Goal: Task Accomplishment & Management: Use online tool/utility

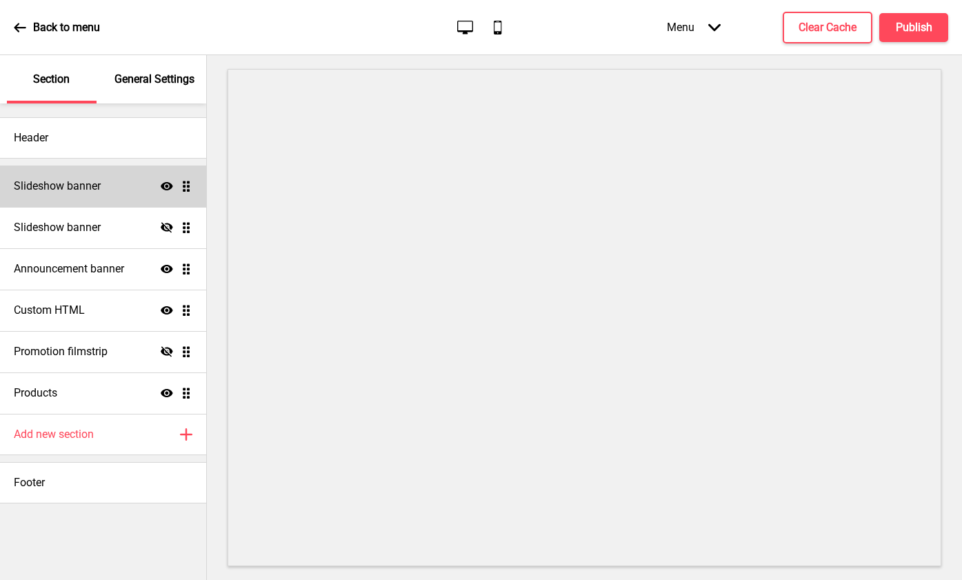
click at [103, 182] on div "Slideshow banner Show Drag" at bounding box center [103, 186] width 206 height 41
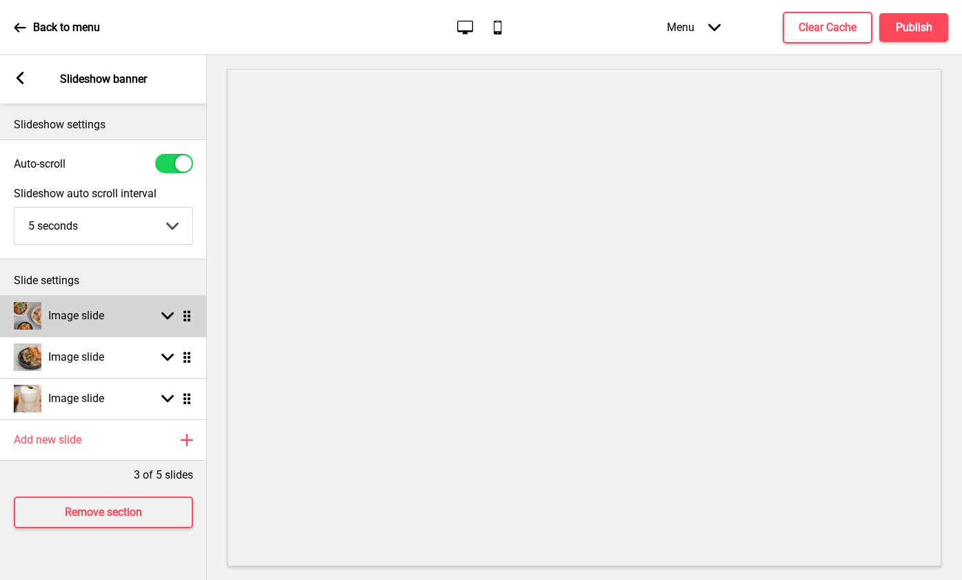
click at [85, 310] on h4 "Image slide" at bounding box center [76, 315] width 56 height 15
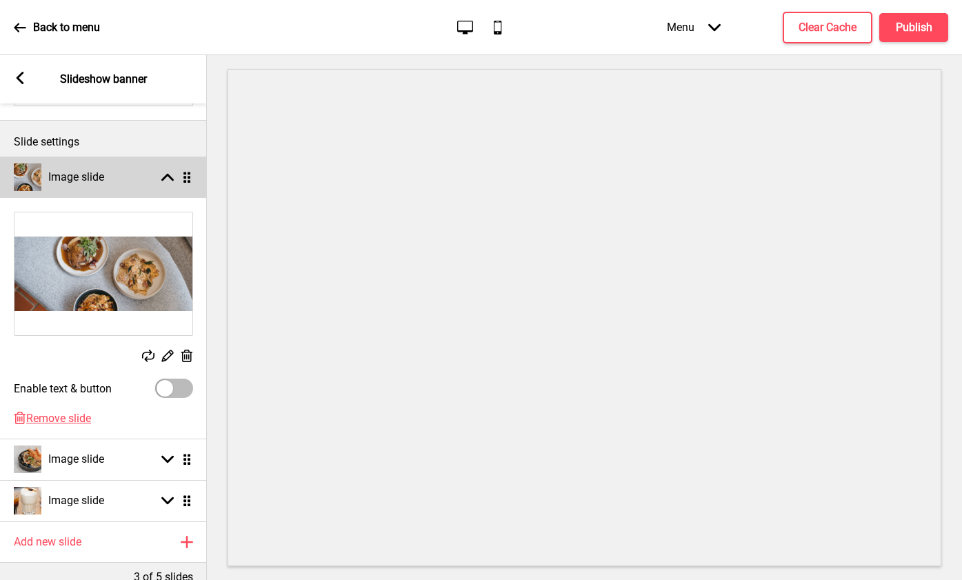
scroll to position [200, 0]
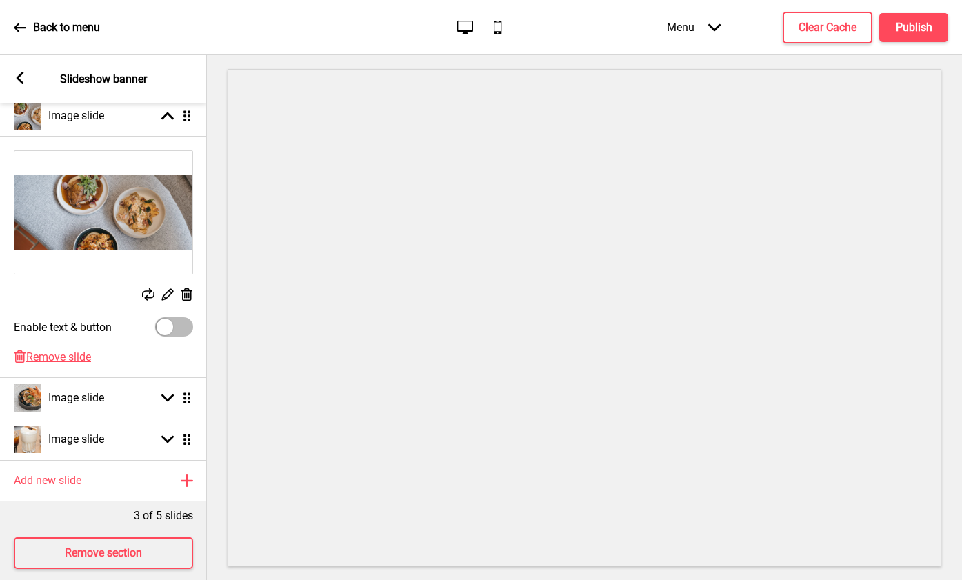
click at [177, 325] on div at bounding box center [174, 326] width 38 height 19
checkbox input "true"
select select "right"
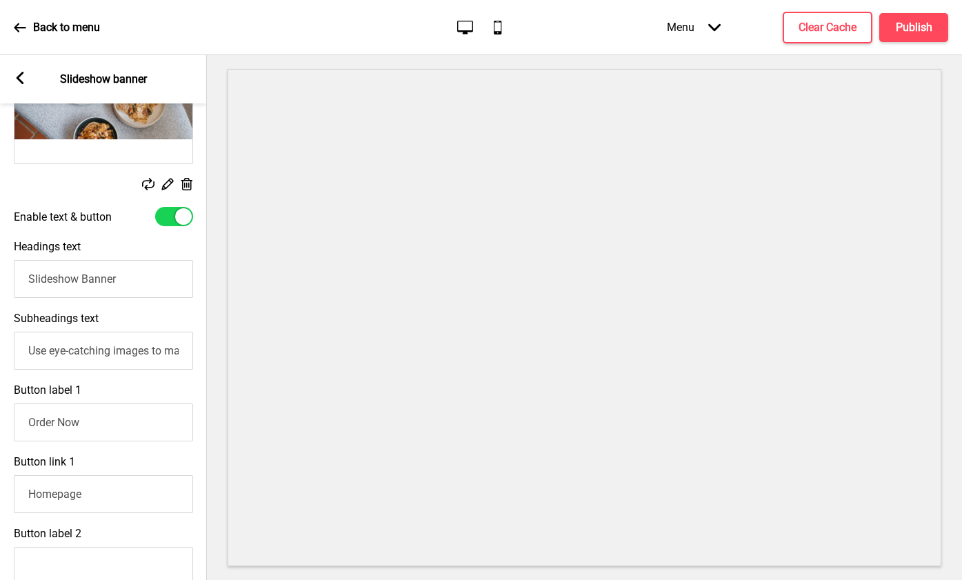
scroll to position [319, 0]
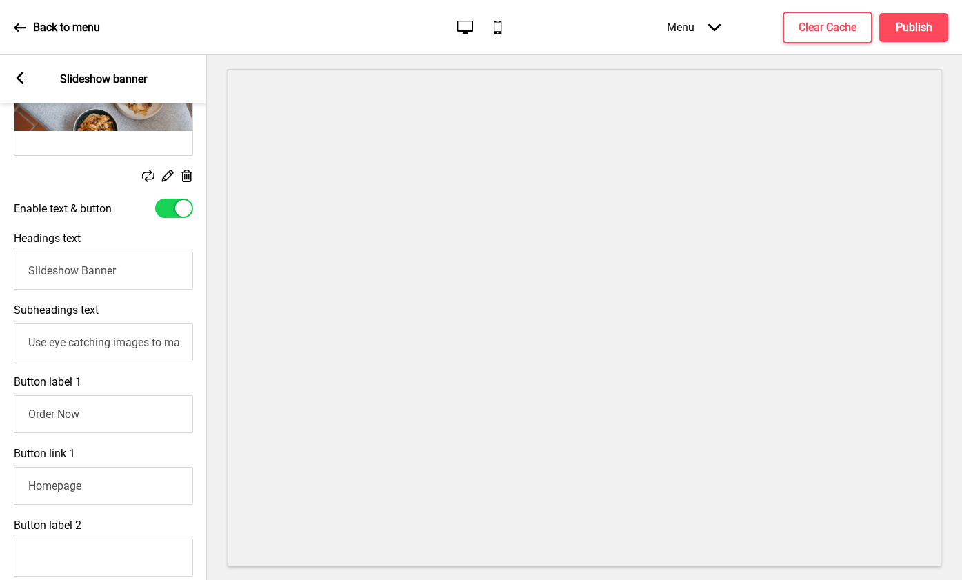
click at [82, 268] on input "Slideshow Banner" at bounding box center [103, 271] width 179 height 38
type input "New Add-on Deals"
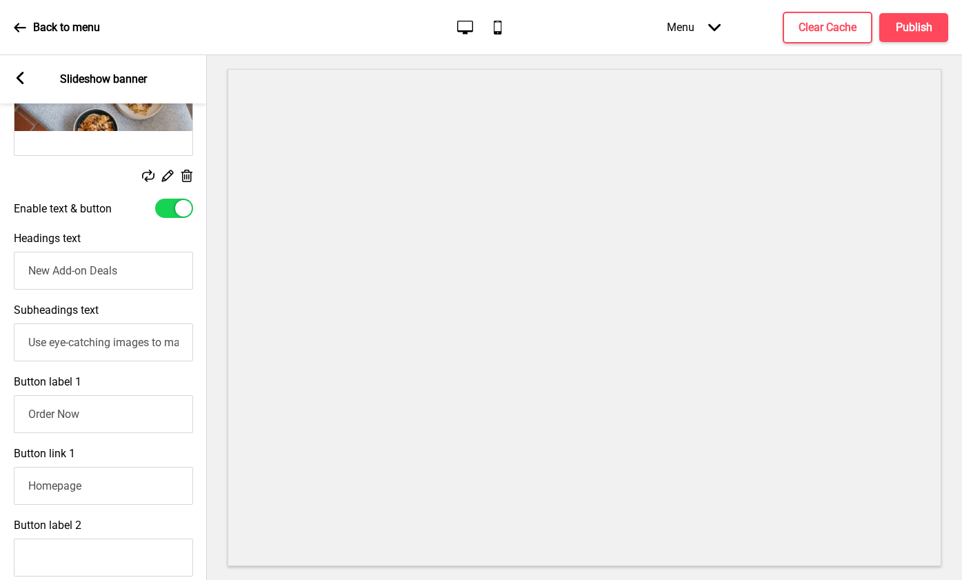
click at [97, 321] on div "Subheadings text Use eye-catching images to make a strong first impression of y…" at bounding box center [103, 333] width 207 height 72
click at [86, 339] on input "Use eye-catching images to make a strong first impression of your brand" at bounding box center [103, 342] width 179 height 38
paste input "Because every main deserves a sweet (or sip) on the side - drinks at $5 and des…"
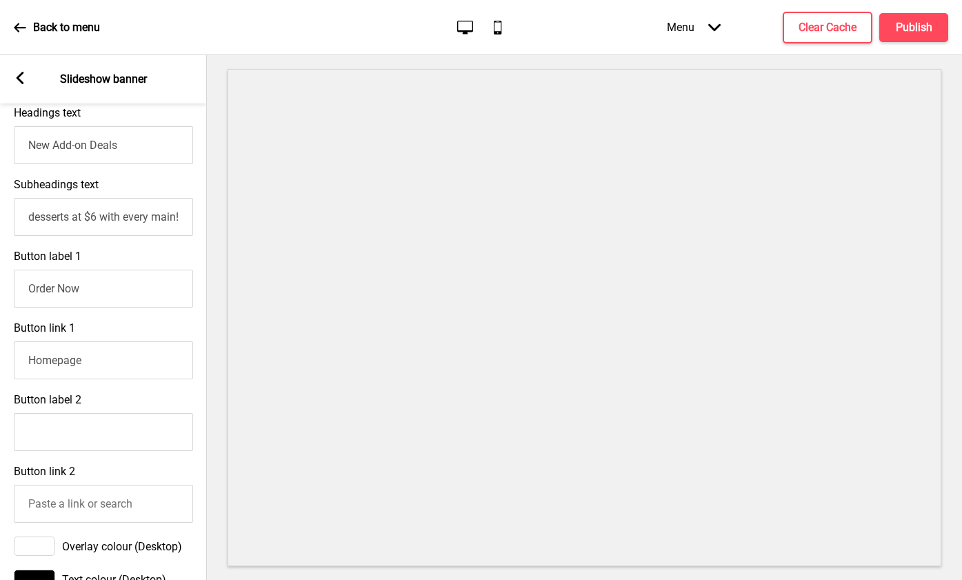
scroll to position [446, 0]
type input "Because every main deserves a sweet (or sip) on the side - drinks at $5 and des…"
click at [110, 299] on input "Order Now" at bounding box center [103, 287] width 179 height 38
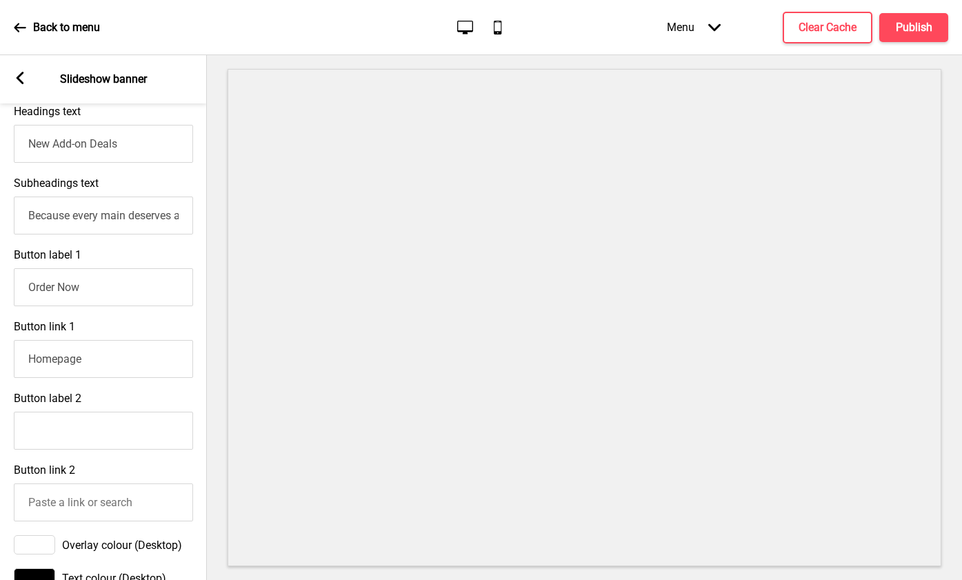
click at [110, 299] on input "Order Now" at bounding box center [103, 287] width 179 height 38
click at [110, 357] on input "Homepage" at bounding box center [103, 359] width 179 height 38
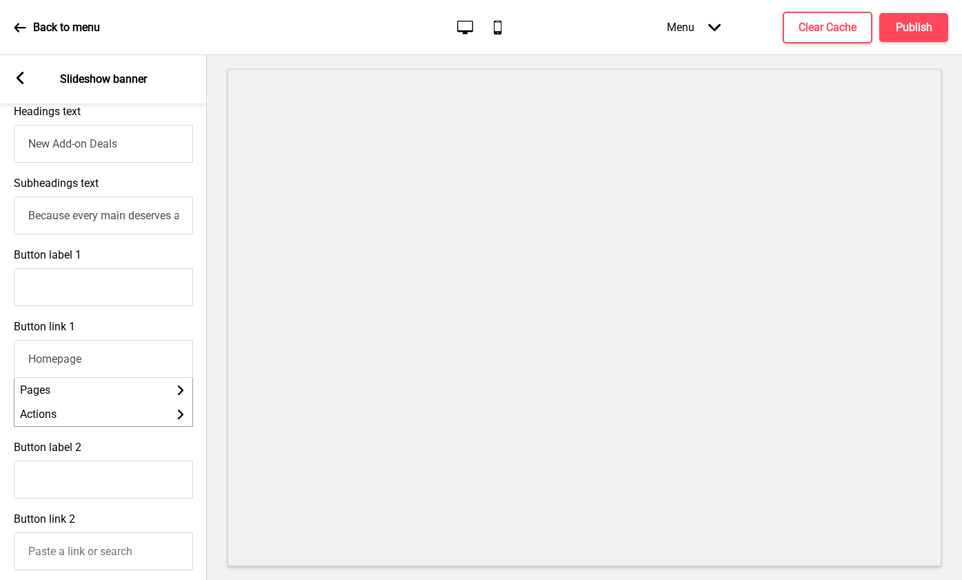
click at [110, 357] on input "Homepage" at bounding box center [103, 359] width 179 height 38
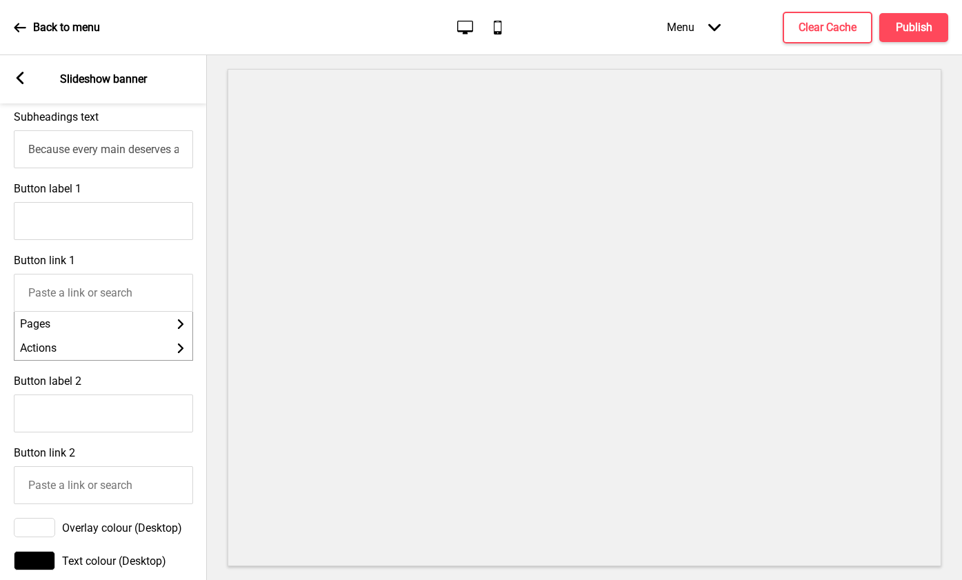
scroll to position [513, 0]
click at [85, 294] on input "Button link 1" at bounding box center [103, 291] width 179 height 38
click at [131, 263] on div "Button link 1 Pages Arrow right Actions Arrow right" at bounding box center [103, 306] width 207 height 121
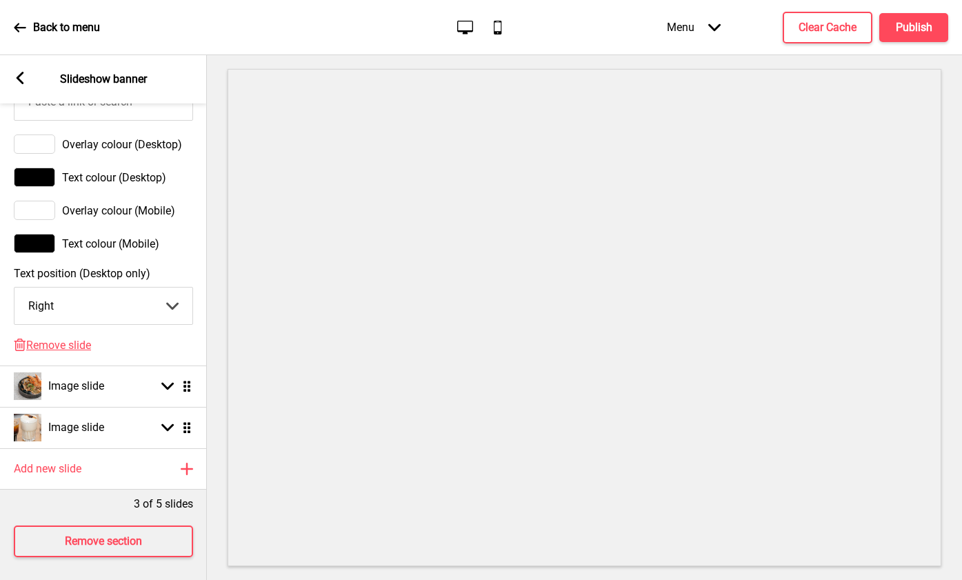
scroll to position [901, 0]
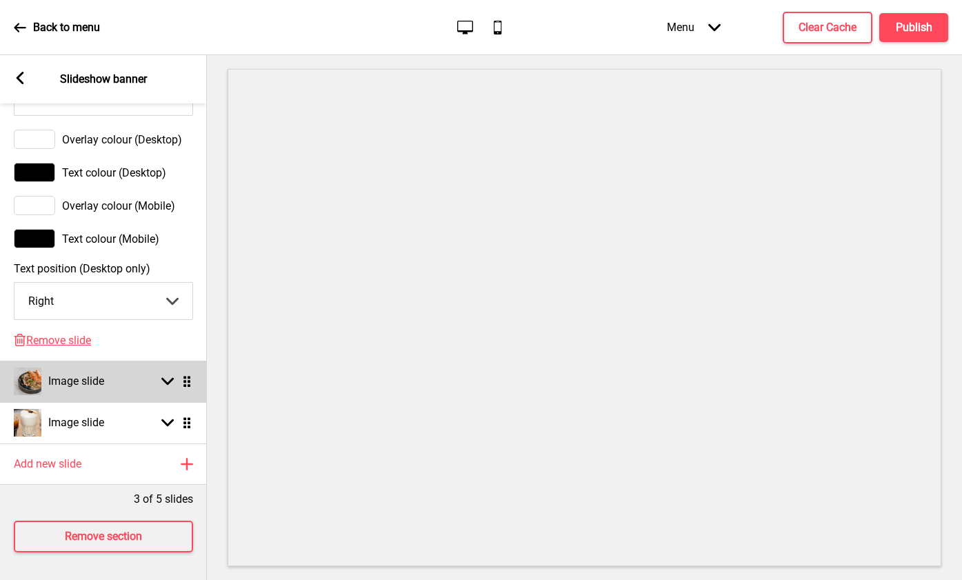
click at [166, 379] on rect at bounding box center [167, 381] width 12 height 12
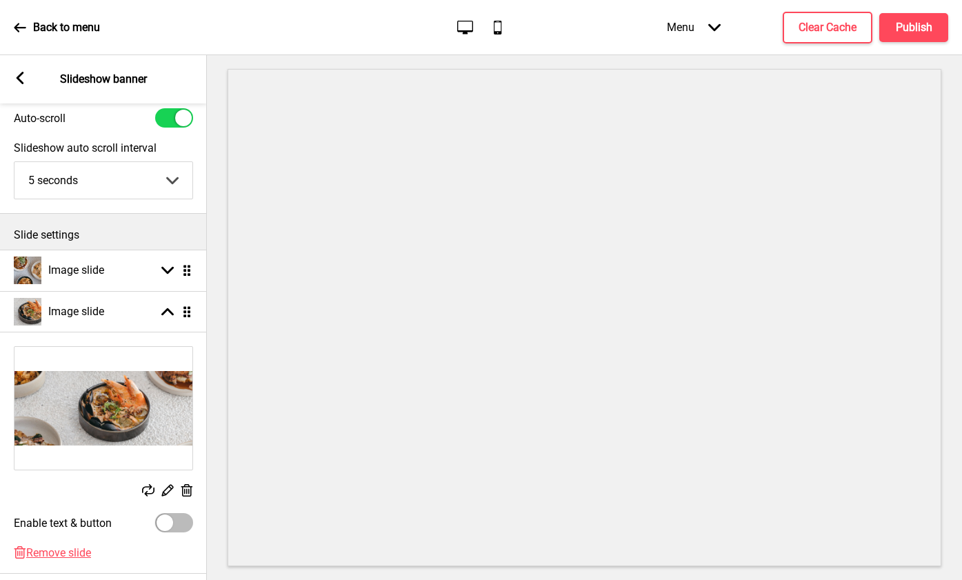
scroll to position [0, 0]
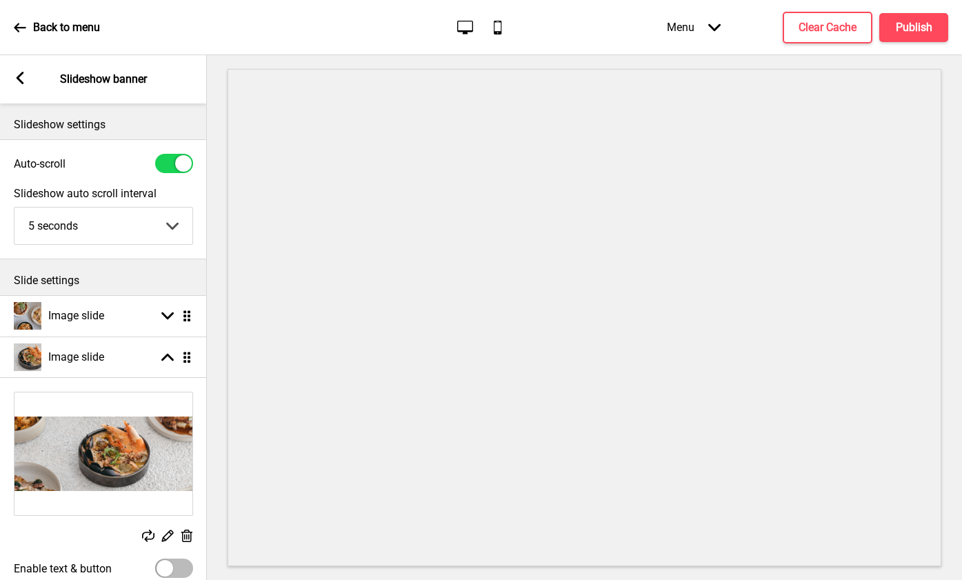
click at [179, 222] on select "5 seconds 6 seconds 7 seconds 8 seconds 9 seconds 10 seconds" at bounding box center [103, 226] width 178 height 37
click at [14, 208] on select "5 seconds 6 seconds 7 seconds 8 seconds 9 seconds 10 seconds" at bounding box center [103, 226] width 178 height 37
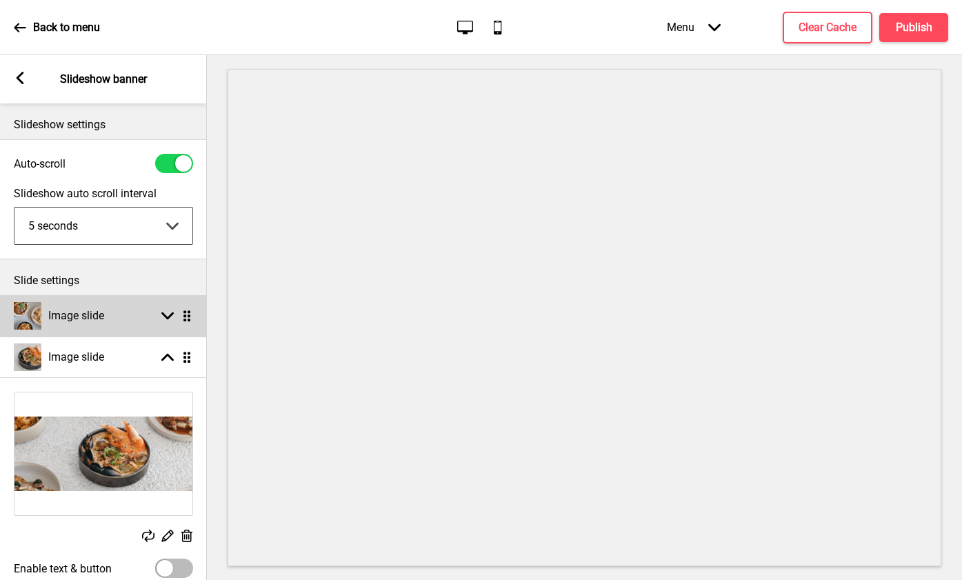
click at [163, 312] on icon at bounding box center [167, 316] width 12 height 8
select select "right"
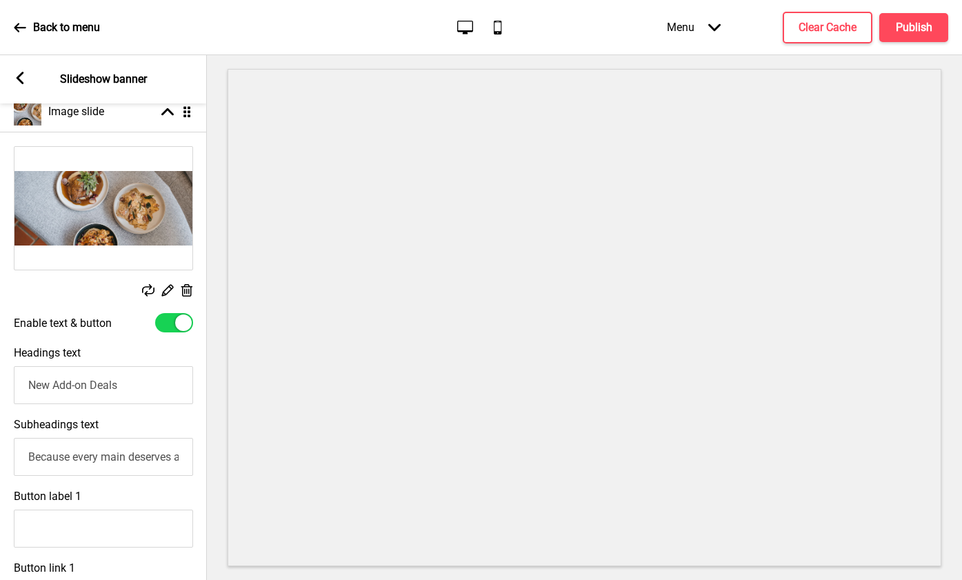
scroll to position [220, 0]
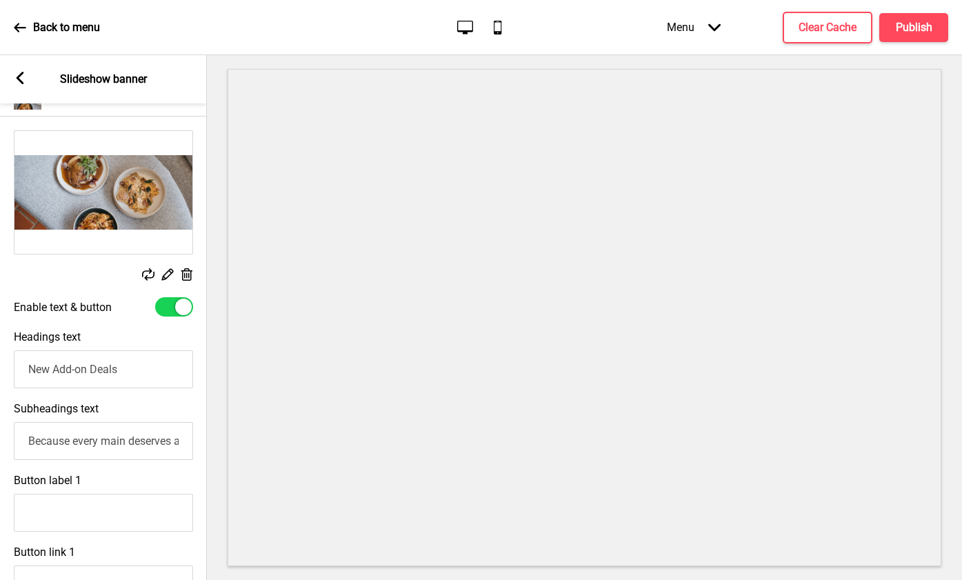
click at [84, 450] on input "Because every main deserves a sweet (or sip) on the side - drinks at $5 and des…" at bounding box center [103, 441] width 179 height 38
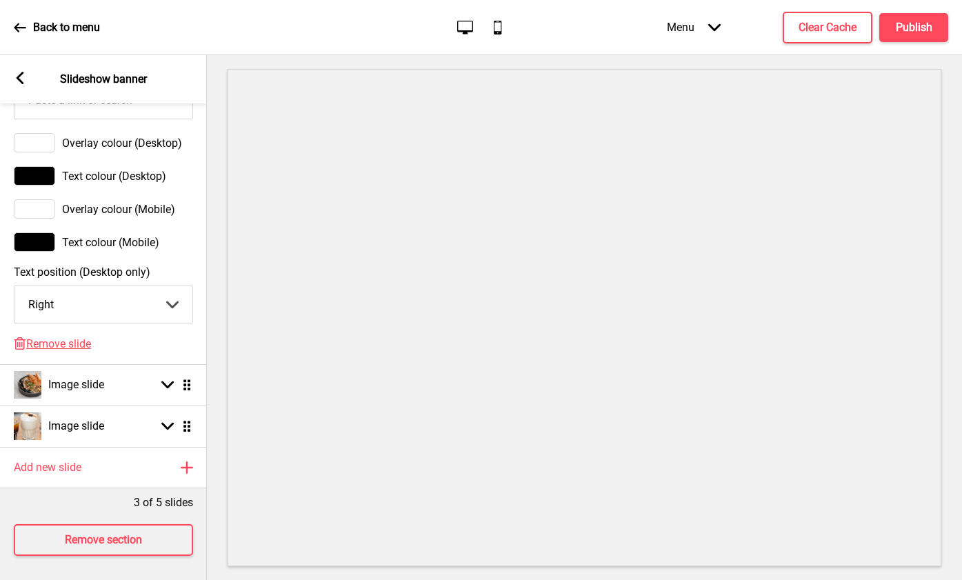
scroll to position [852, 0]
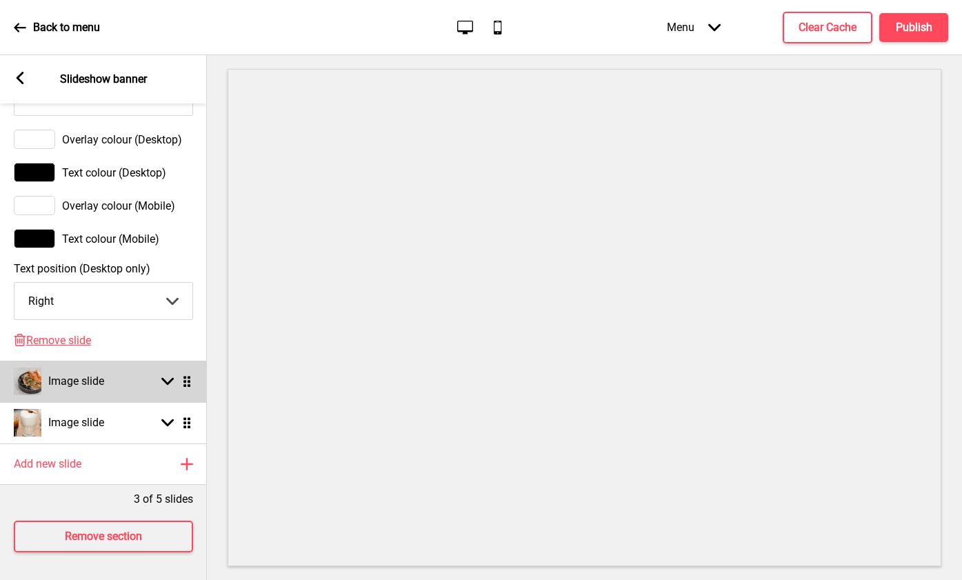
click at [165, 380] on icon at bounding box center [167, 382] width 12 height 8
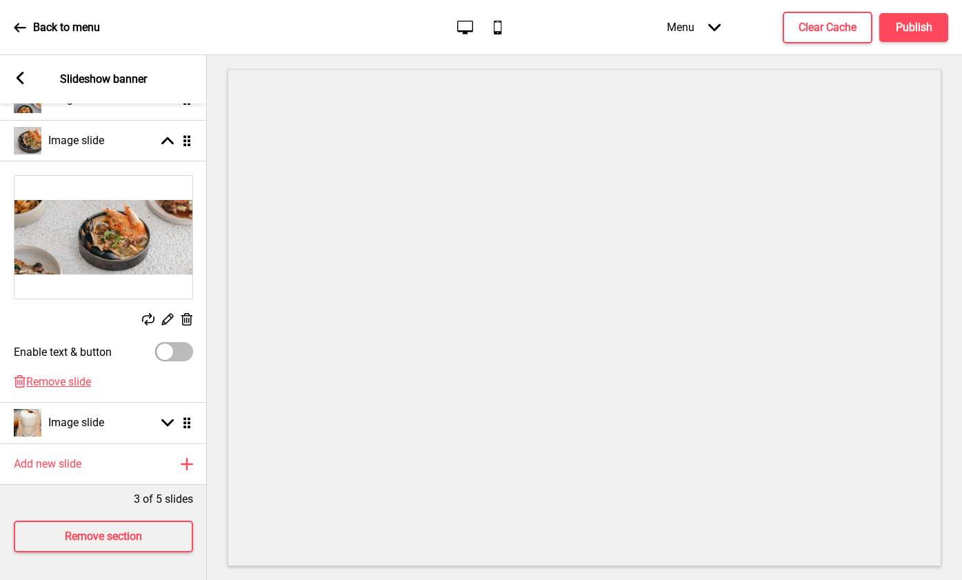
scroll to position [216, 0]
click at [166, 350] on div at bounding box center [165, 352] width 17 height 17
checkbox input "true"
select select "right"
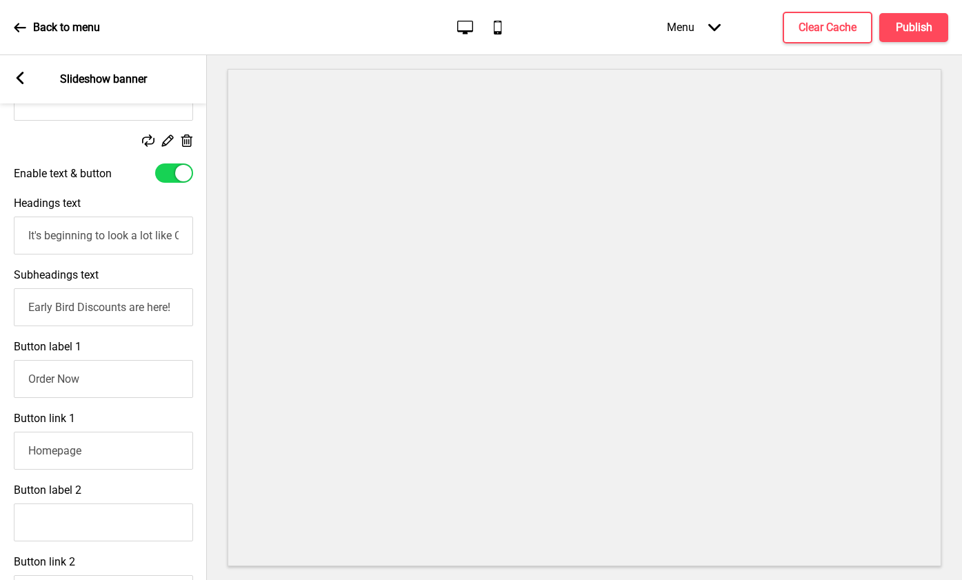
scroll to position [400, 0]
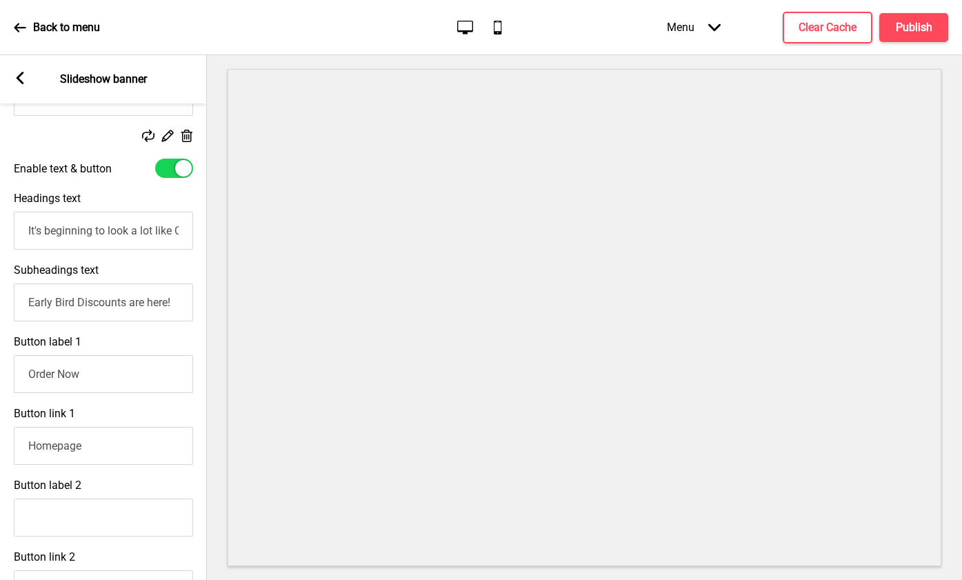
click at [106, 239] on input "It's beginning to look a lot like Christmas!" at bounding box center [103, 231] width 179 height 38
click at [84, 301] on input "Early Bird Discounts are here!" at bounding box center [103, 302] width 179 height 38
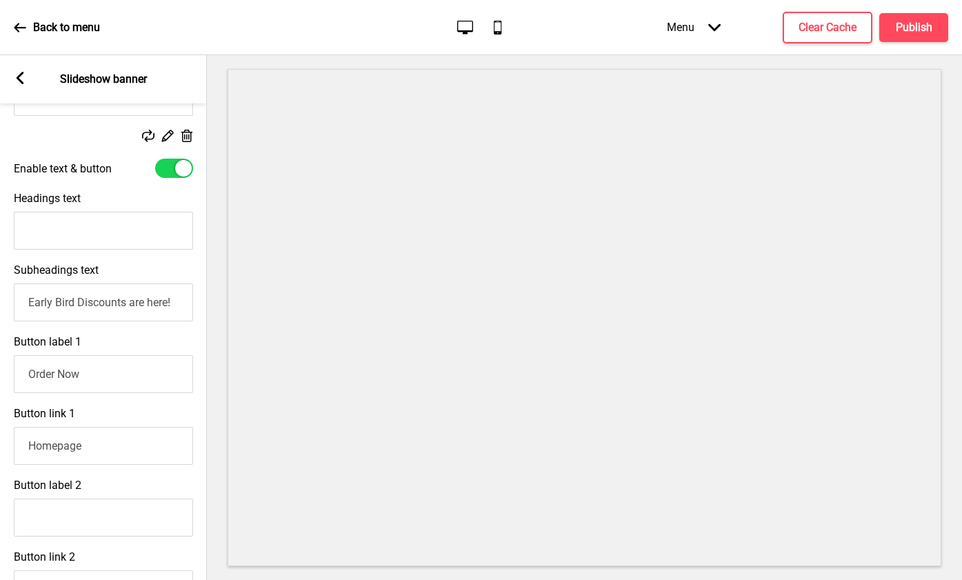
click at [84, 301] on input "Early Bird Discounts are here!" at bounding box center [103, 302] width 179 height 38
paste input "Because every main deserves a sweet (or sip) on the side - drinks at $5 and des…"
type input "Because every main deserves a sweet (or sip) on the side - drinks at $5 and des…"
click at [88, 236] on input "Headings text" at bounding box center [103, 231] width 179 height 38
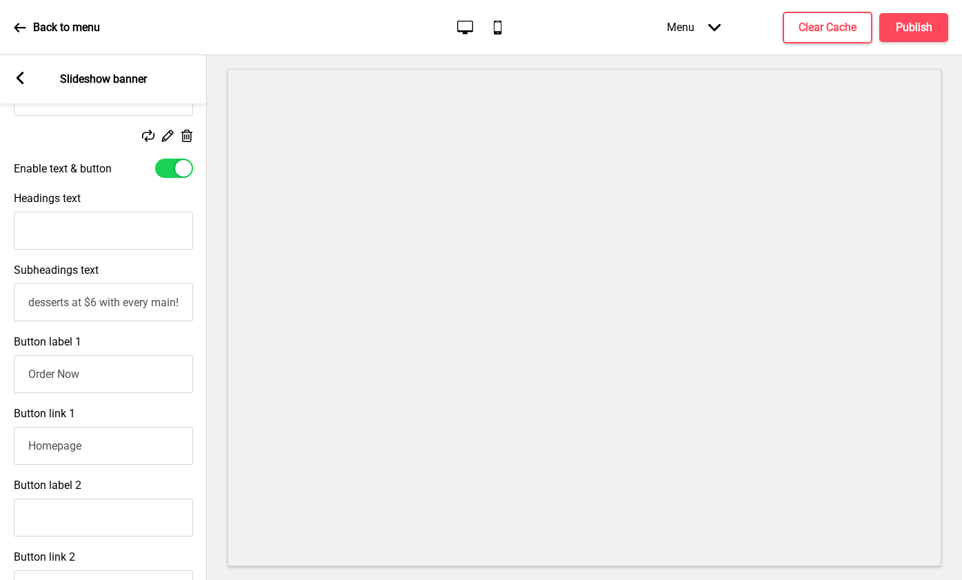
scroll to position [0, 0]
type input "New Add-on Deals"
click at [64, 383] on input "Order Now" at bounding box center [103, 374] width 179 height 38
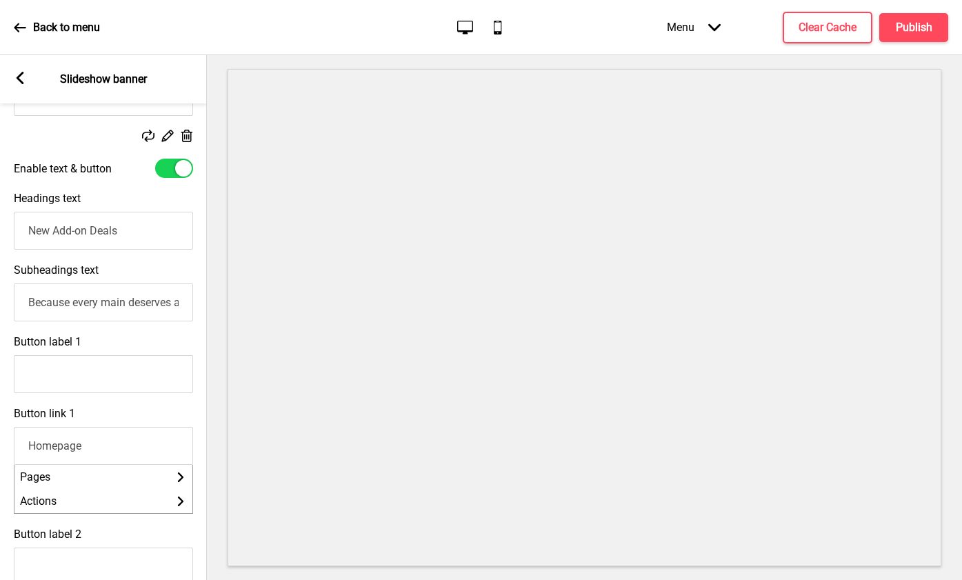
scroll to position [407, 0]
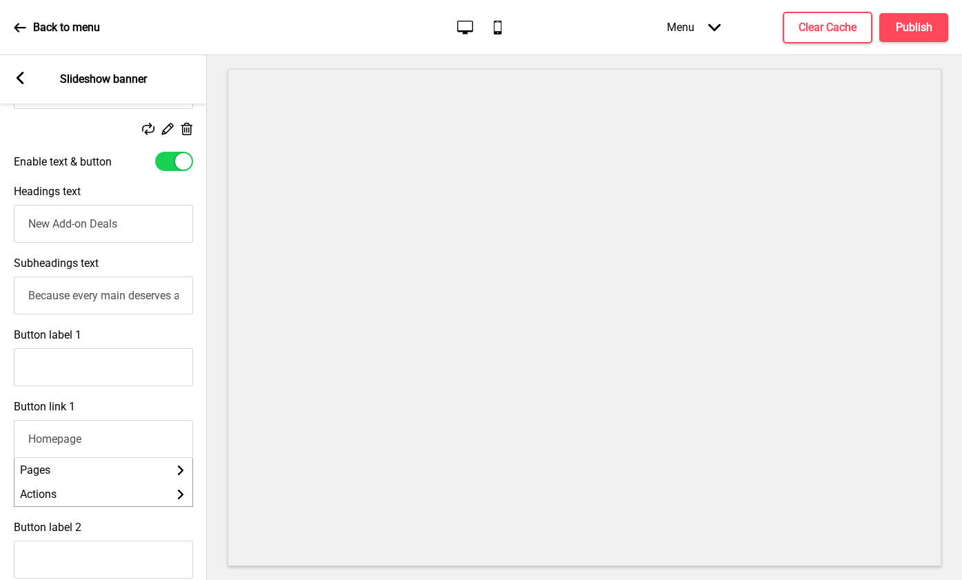
click at [61, 435] on input "Homepage" at bounding box center [103, 439] width 179 height 38
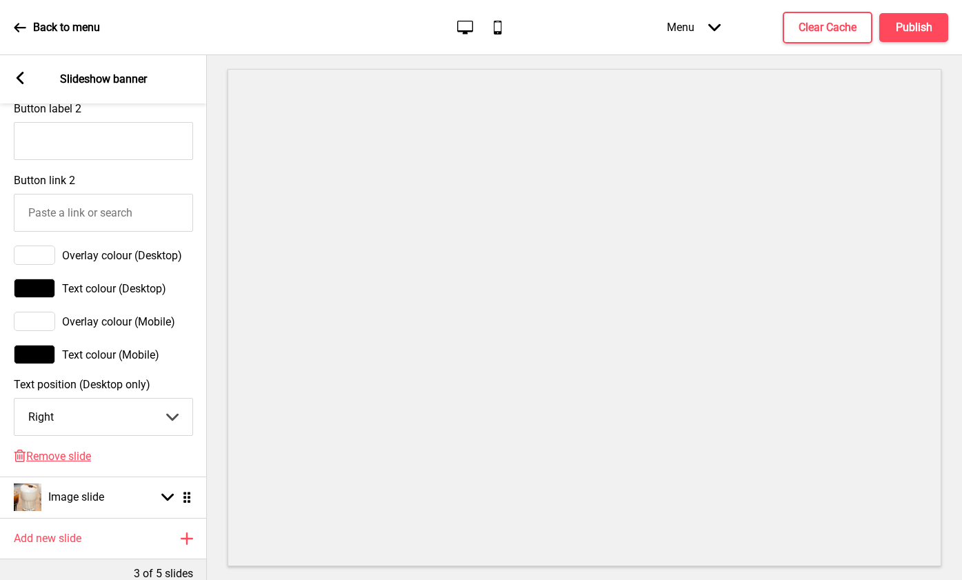
scroll to position [832, 0]
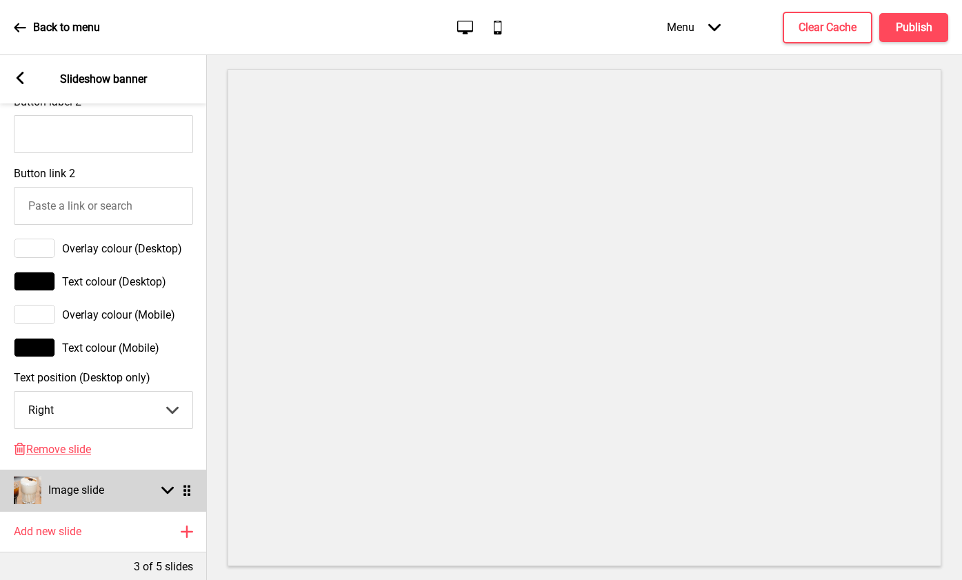
click at [168, 490] on rect at bounding box center [167, 490] width 12 height 12
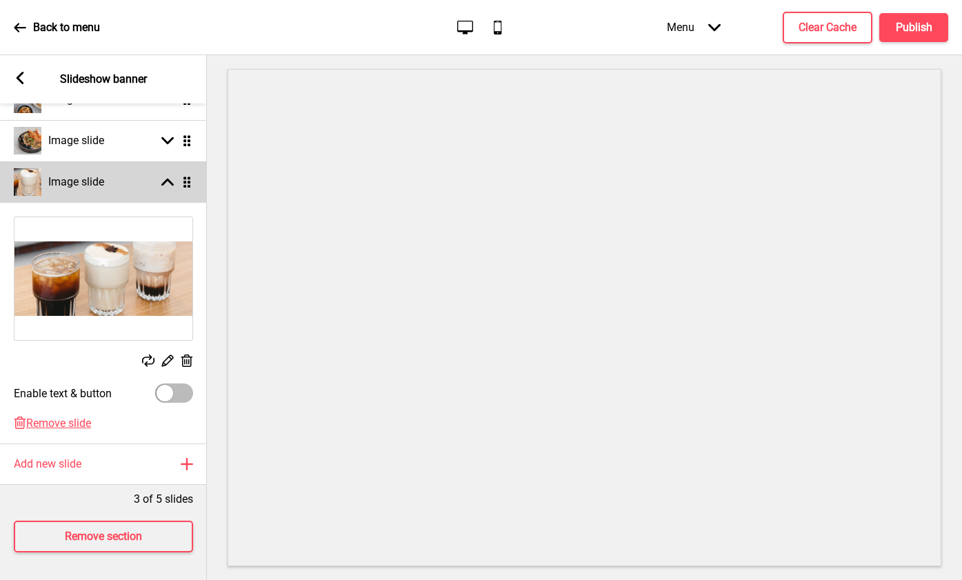
scroll to position [216, 0]
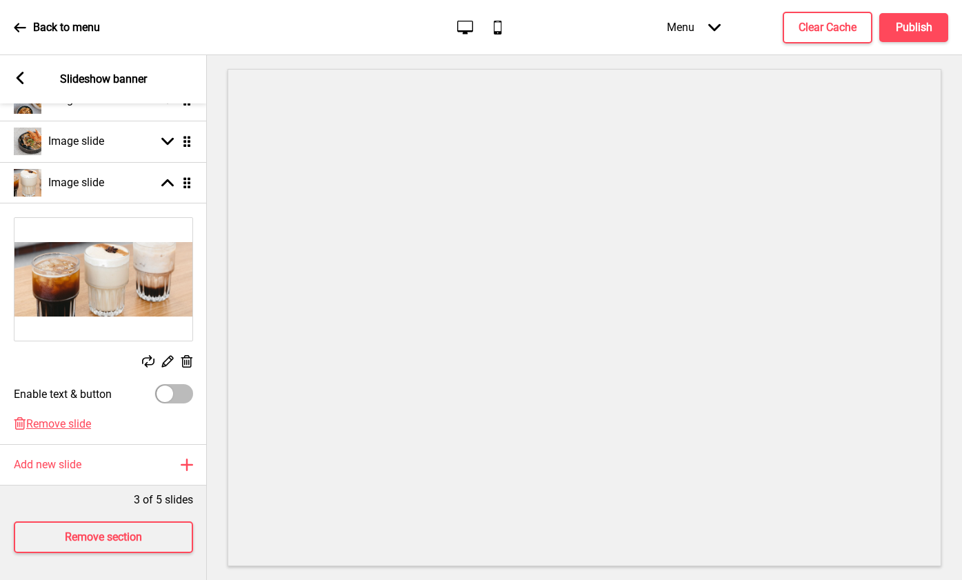
click at [171, 389] on div at bounding box center [165, 394] width 17 height 17
checkbox input "true"
select select "right"
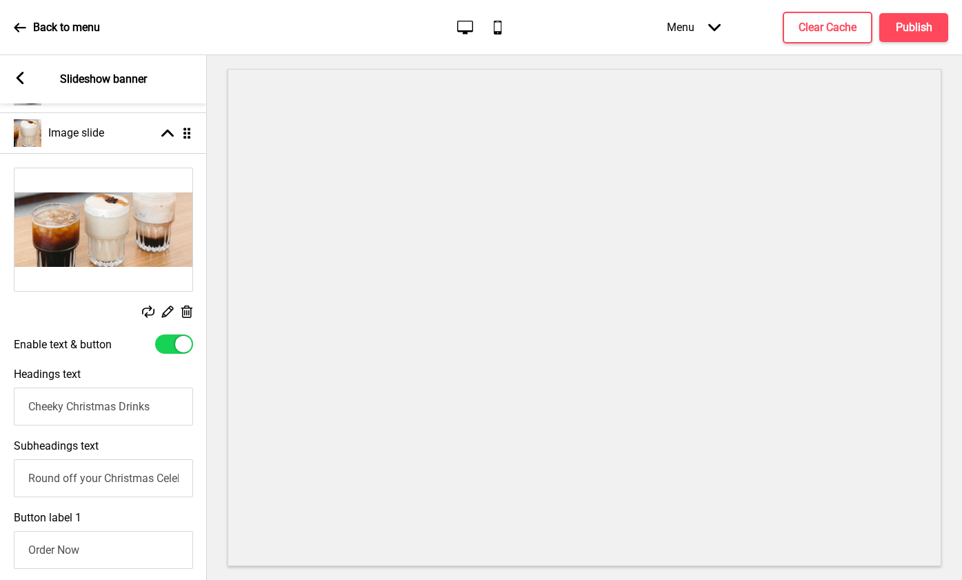
click at [79, 406] on input "Cheeky Christmas Drinks" at bounding box center [103, 407] width 179 height 38
type input "New Add-on Deals"
paste input "Because every main deserves a sweet (or sip) on the side - drinks at $5 and des…"
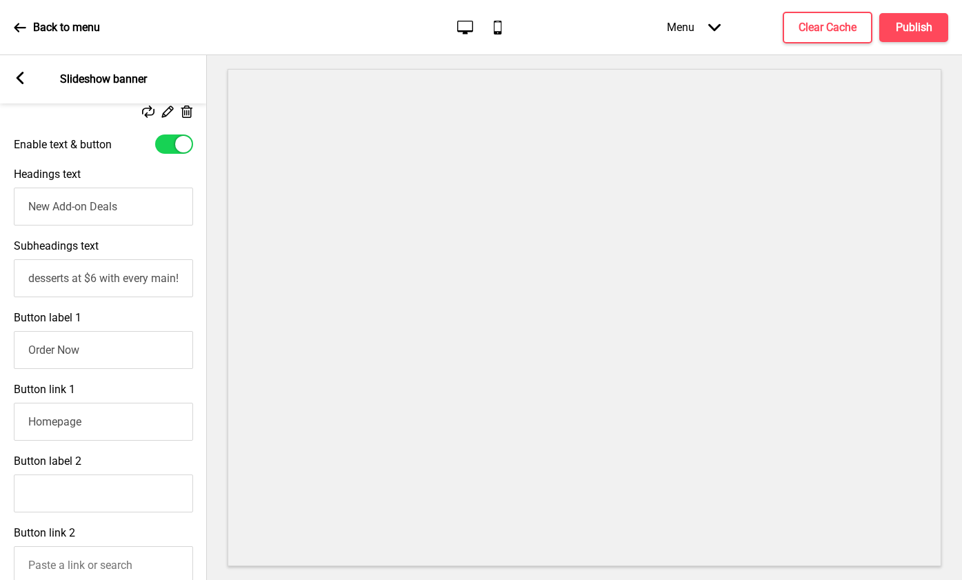
scroll to position [474, 0]
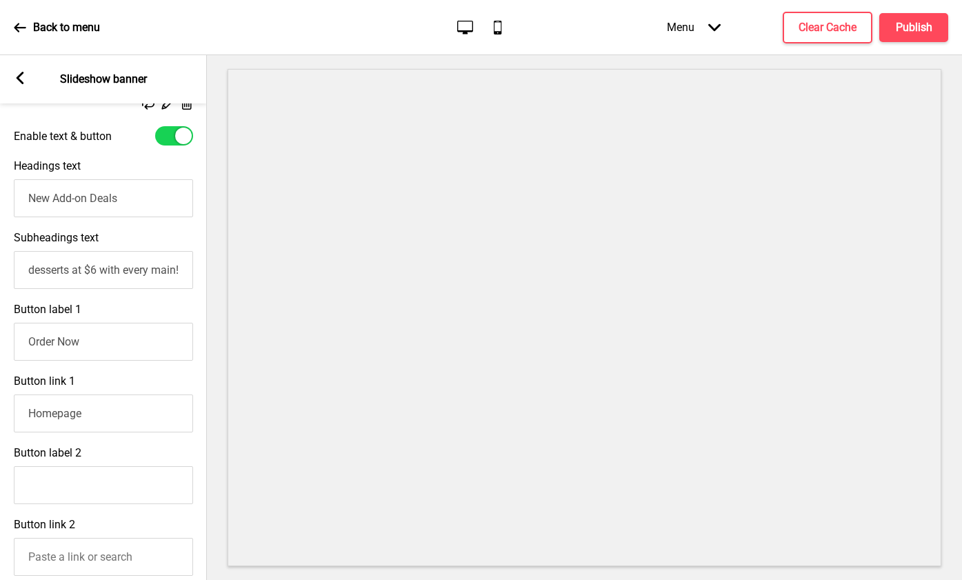
type input "Because every main deserves a sweet (or sip) on the side - drinks at $5 and des…"
click at [54, 343] on input "Order Now" at bounding box center [103, 342] width 179 height 38
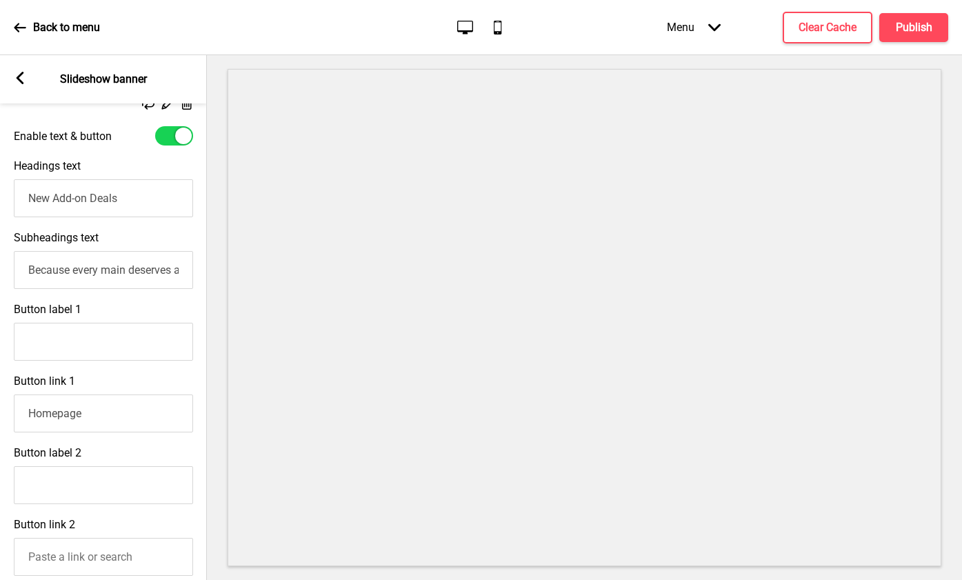
click at [61, 412] on input "Homepage" at bounding box center [103, 414] width 179 height 38
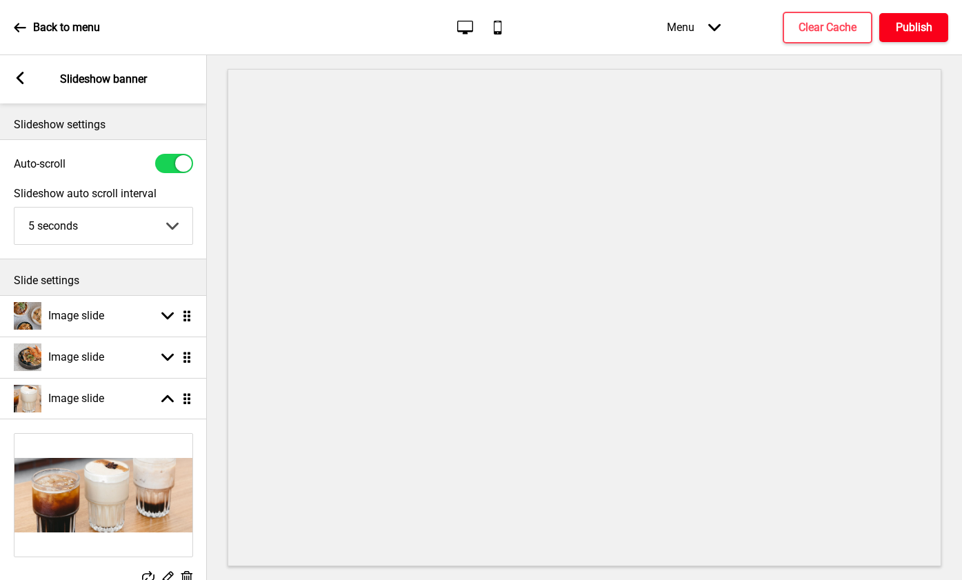
click at [906, 27] on h4 "Publish" at bounding box center [914, 27] width 37 height 15
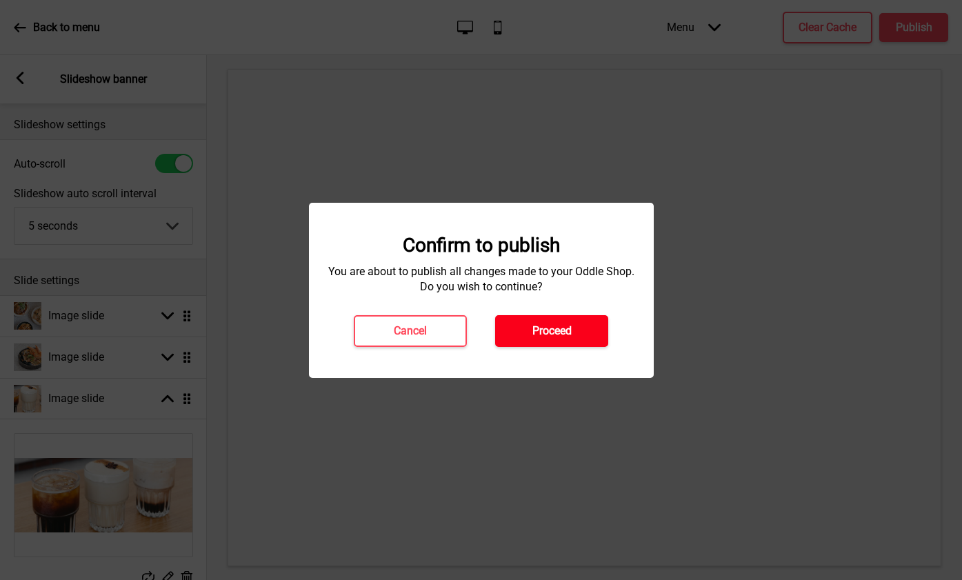
click at [572, 331] on button "Proceed" at bounding box center [551, 331] width 113 height 32
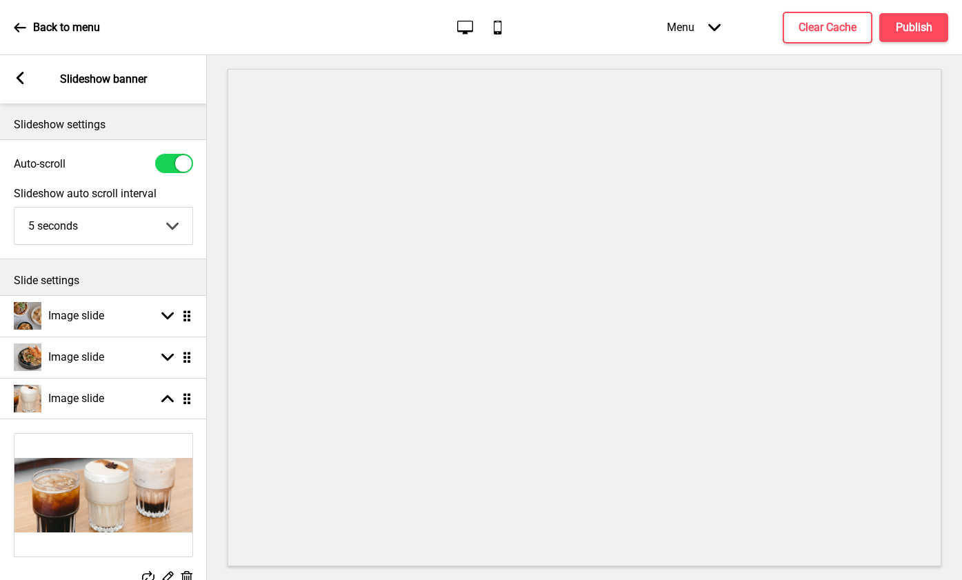
click at [11, 31] on div "Back to menu Desktop Mobile Menu Arrow down Product Page Store Information Chec…" at bounding box center [481, 27] width 962 height 55
click at [22, 24] on icon at bounding box center [20, 27] width 12 height 12
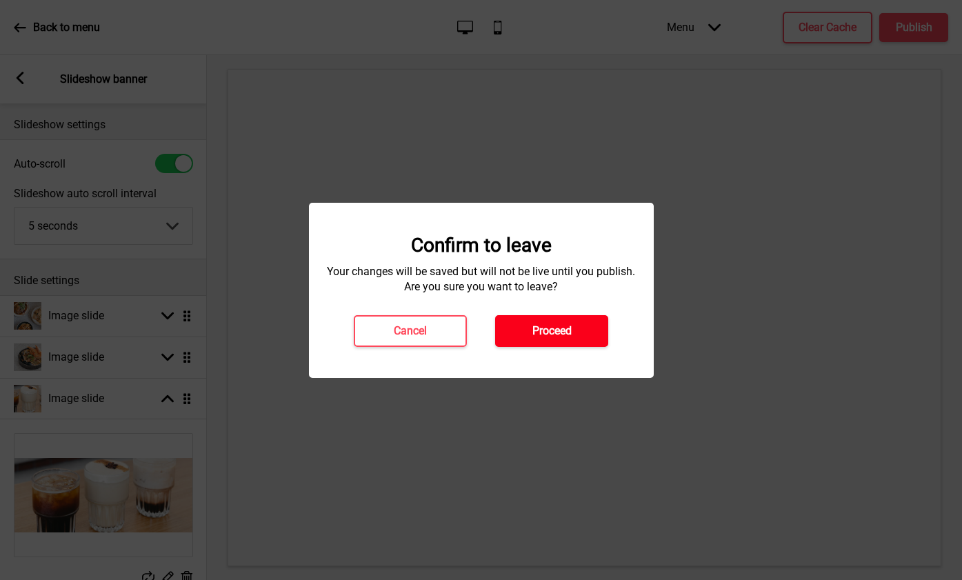
click at [537, 337] on h4 "Proceed" at bounding box center [551, 330] width 39 height 15
